Goal: Find specific page/section: Find specific page/section

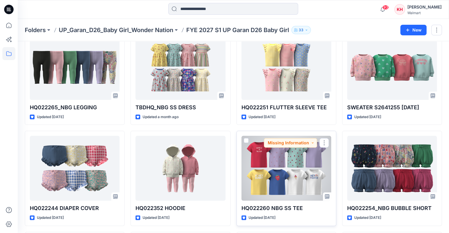
scroll to position [148, 0]
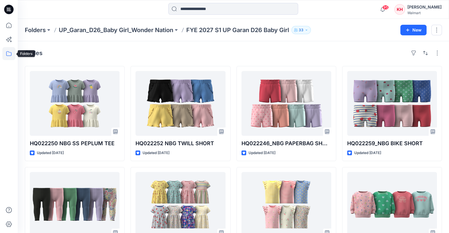
click at [8, 55] on icon at bounding box center [8, 53] width 13 height 13
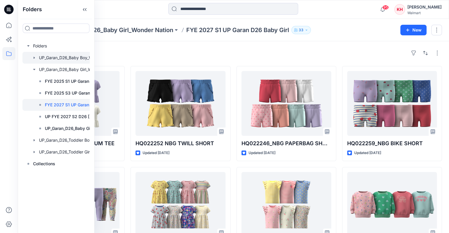
click at [72, 60] on div at bounding box center [66, 58] width 89 height 12
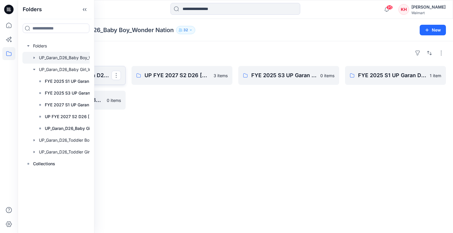
click at [102, 72] on p "FYE 2027 S1 UP Garan D26 Baby Boy" at bounding box center [75, 75] width 74 height 8
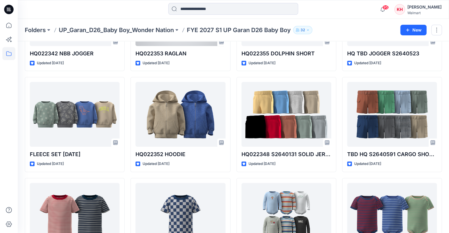
scroll to position [394, 0]
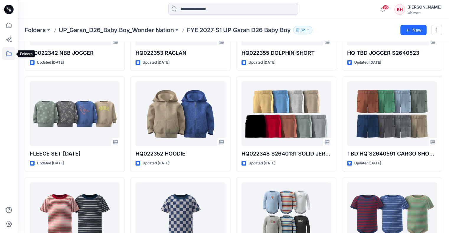
click at [8, 53] on icon at bounding box center [8, 53] width 13 height 13
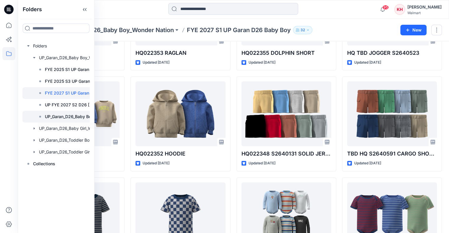
click at [68, 113] on p "UP_Garan_D26_Baby Boy_Wonder Nation Board" at bounding box center [76, 116] width 63 height 7
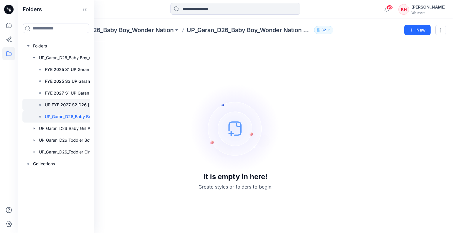
click at [66, 105] on p "UP FYE 2027 S2 D26 BB Garan" at bounding box center [76, 105] width 63 height 7
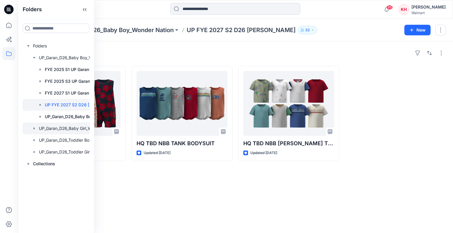
click at [60, 131] on div at bounding box center [66, 129] width 89 height 12
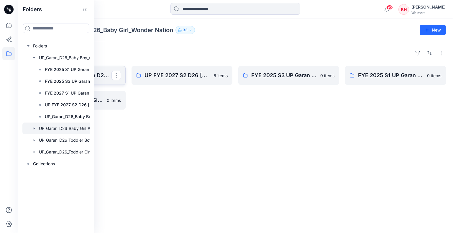
click at [102, 74] on p "FYE 2027 S1 UP Garan D26 Baby Girl" at bounding box center [75, 75] width 74 height 8
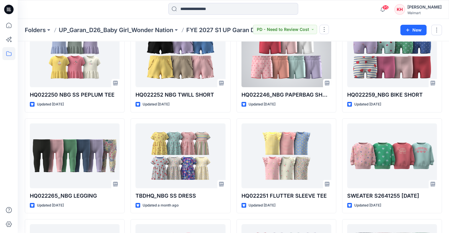
scroll to position [59, 0]
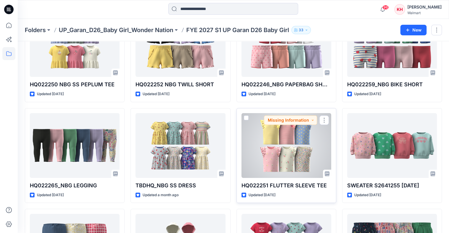
click at [274, 142] on div at bounding box center [286, 145] width 90 height 65
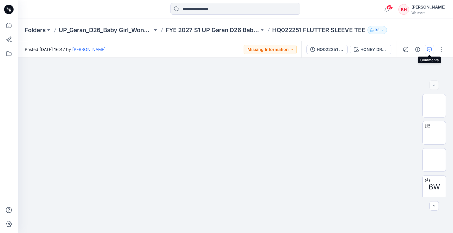
click at [430, 49] on icon "button" at bounding box center [429, 49] width 5 height 5
